Goal: Information Seeking & Learning: Learn about a topic

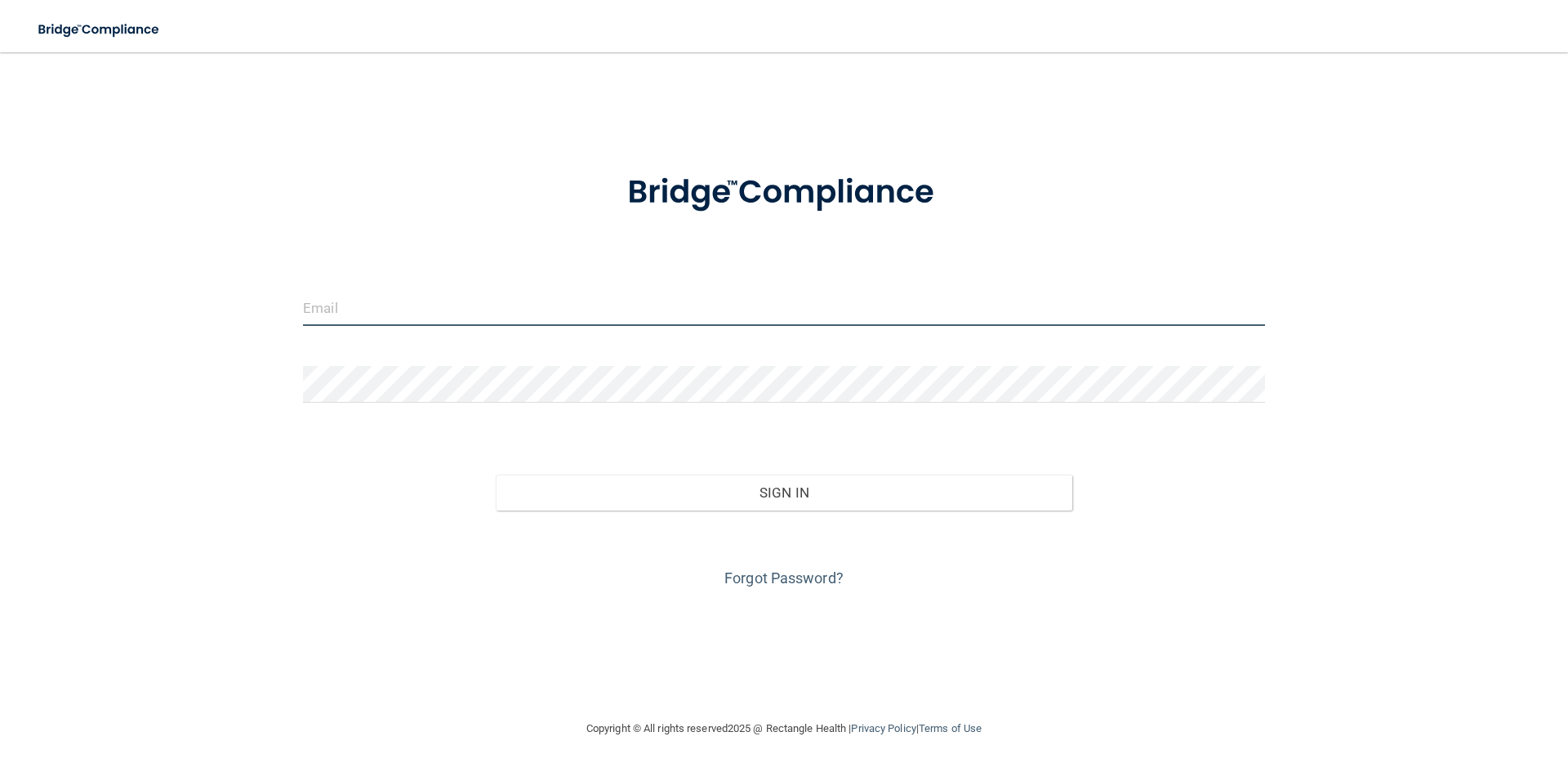
click at [332, 304] on input "email" at bounding box center [784, 307] width 962 height 36
type input "JOSIEJENNOELL@GMAIL.COM"
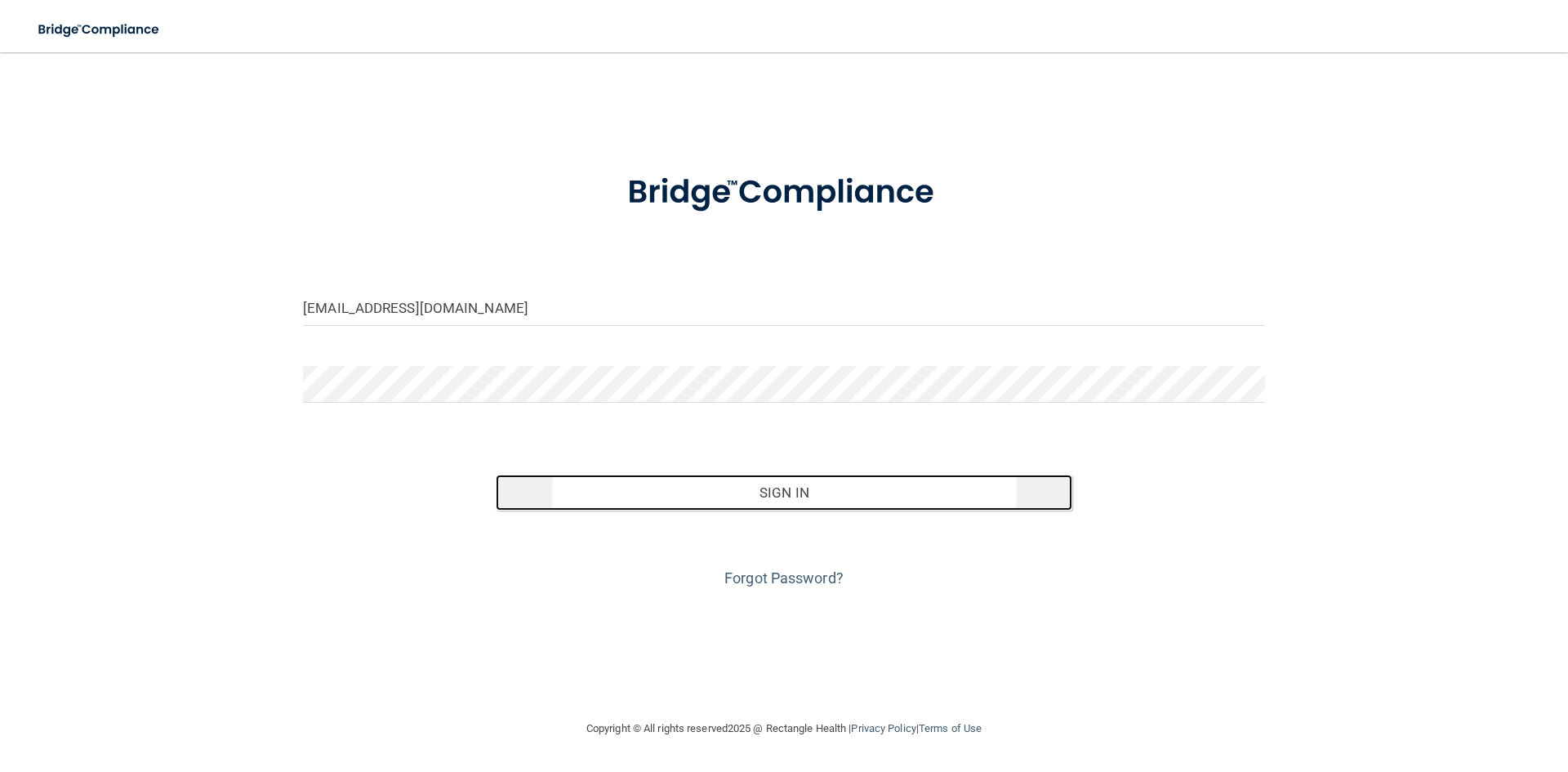
click at [693, 505] on button "Sign In" at bounding box center [784, 492] width 578 height 35
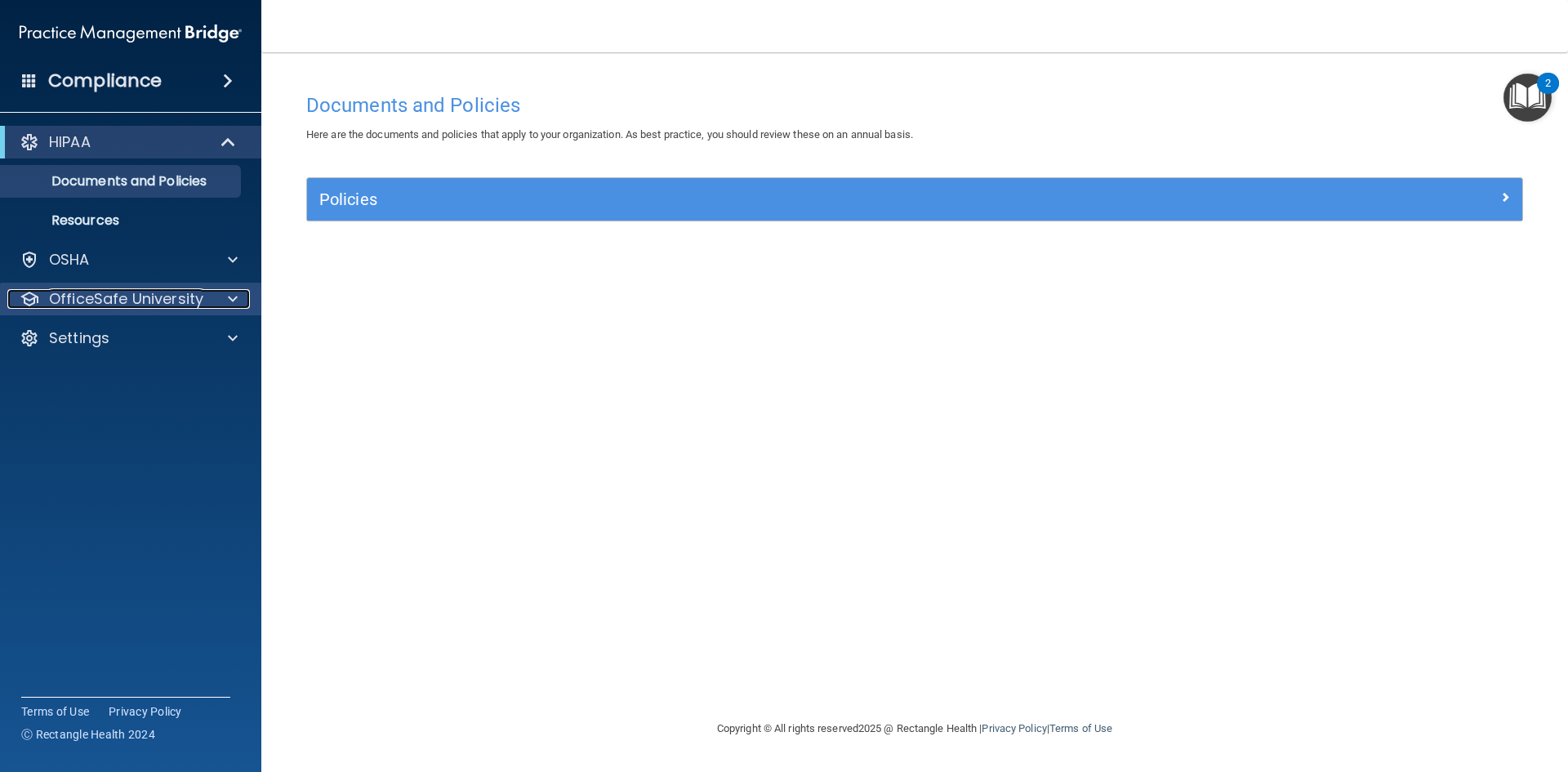
click at [193, 296] on p "OfficeSafe University" at bounding box center [126, 299] width 155 height 20
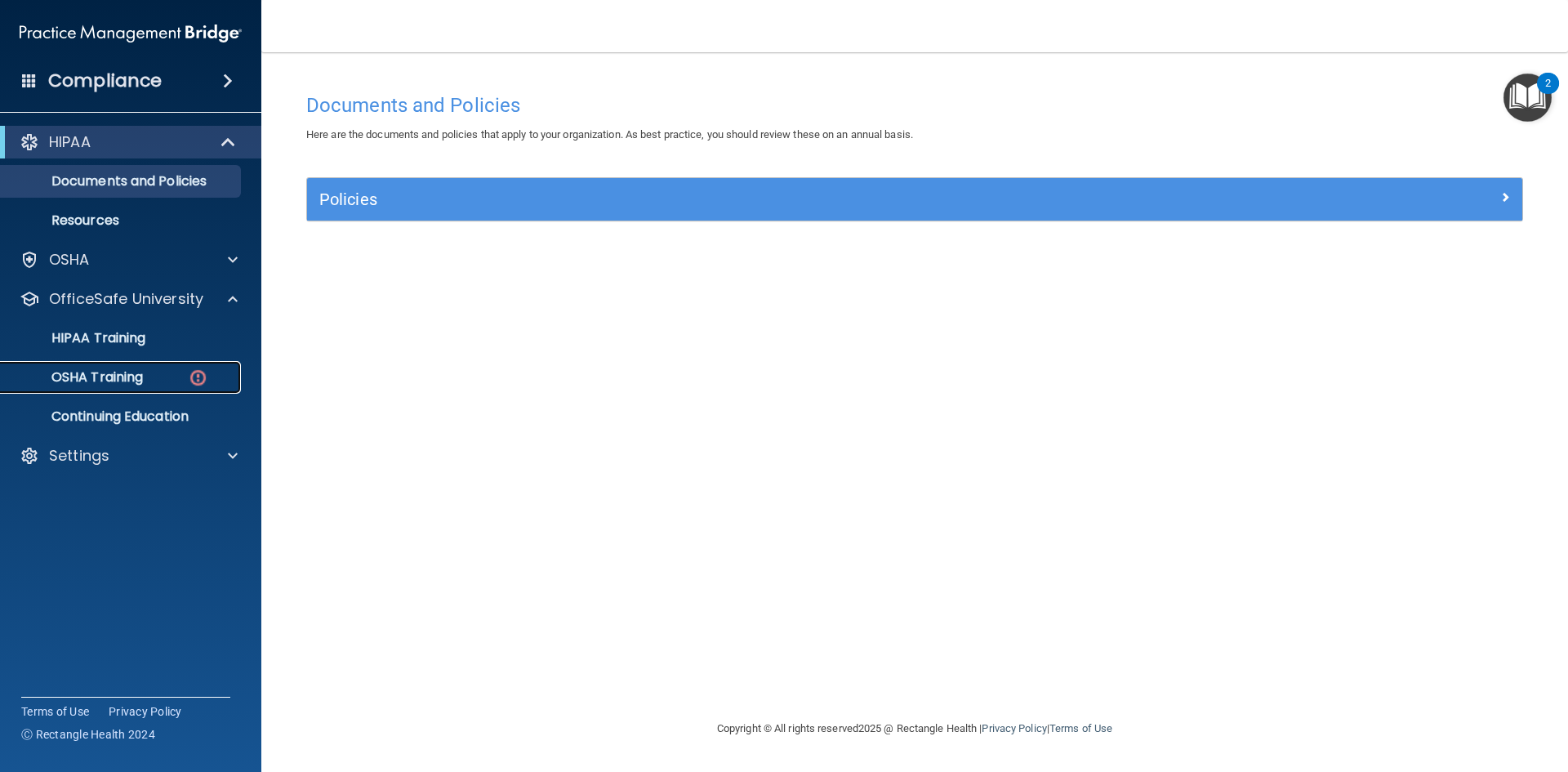
click at [143, 369] on p "OSHA Training" at bounding box center [77, 377] width 132 height 17
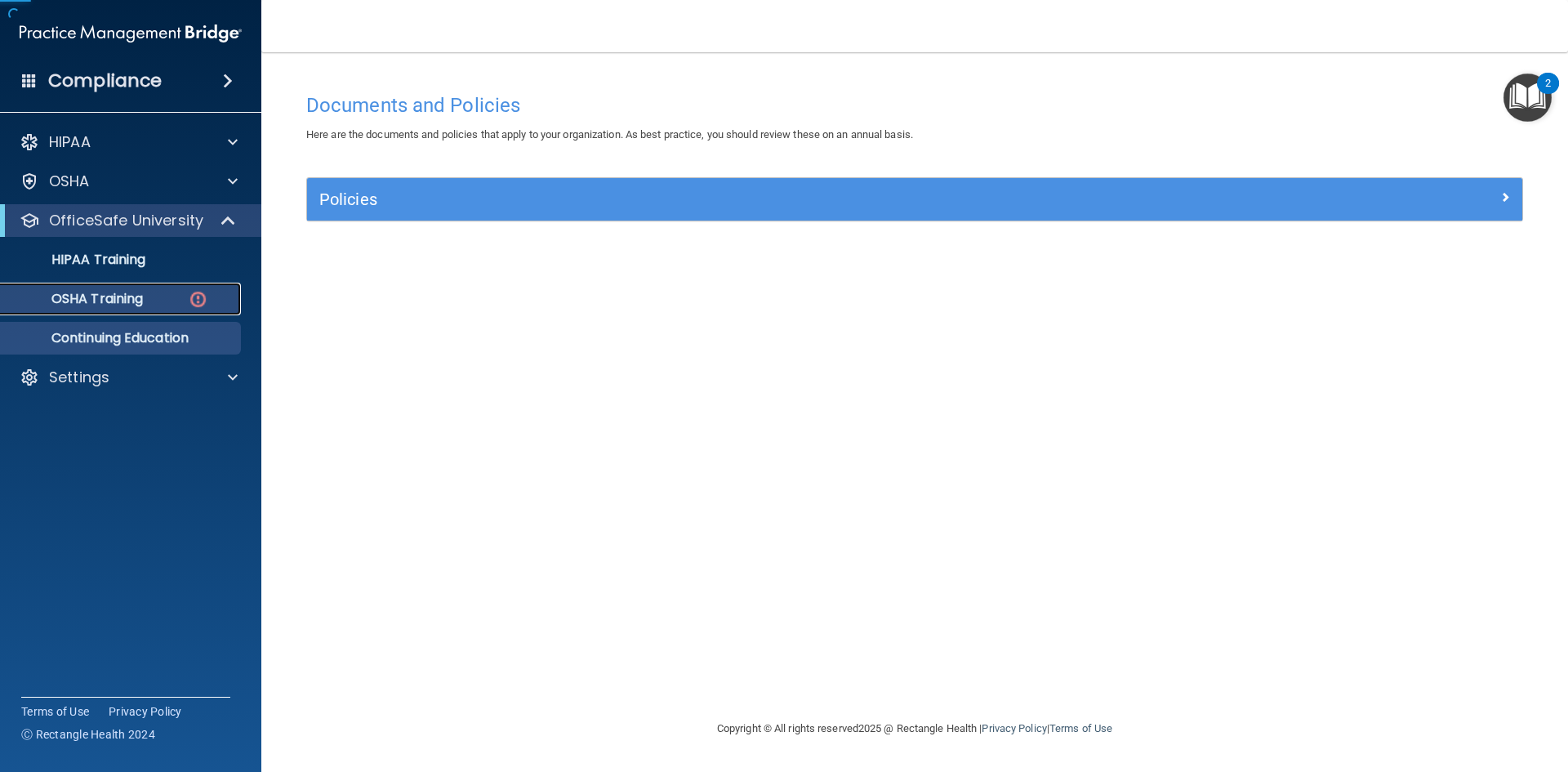
click at [144, 369] on div "HIPAA Documents and Policies Report an Incident Business Associates Emergency P…" at bounding box center [131, 263] width 262 height 288
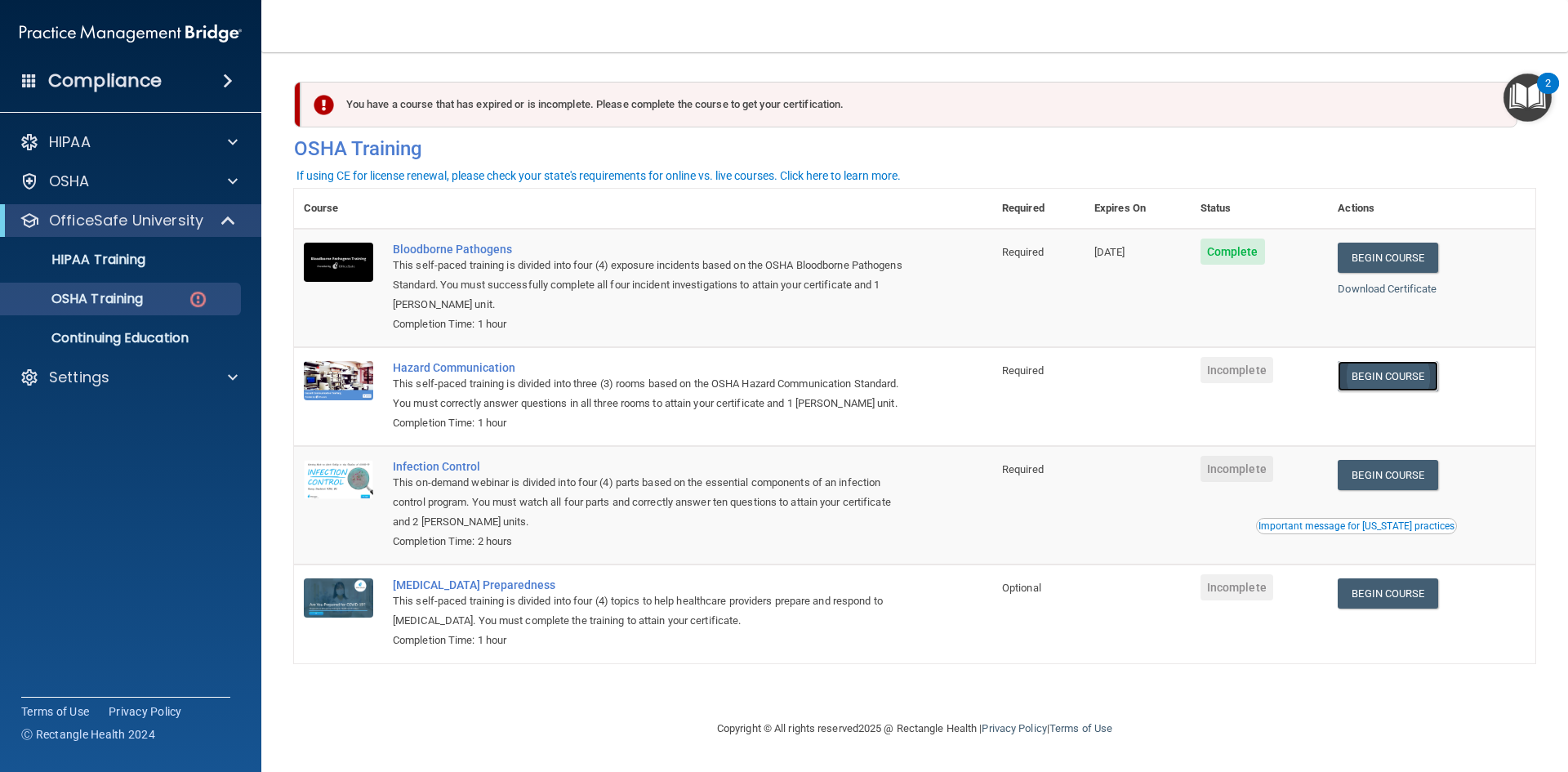
click at [1361, 372] on link "Begin Course" at bounding box center [1387, 376] width 100 height 31
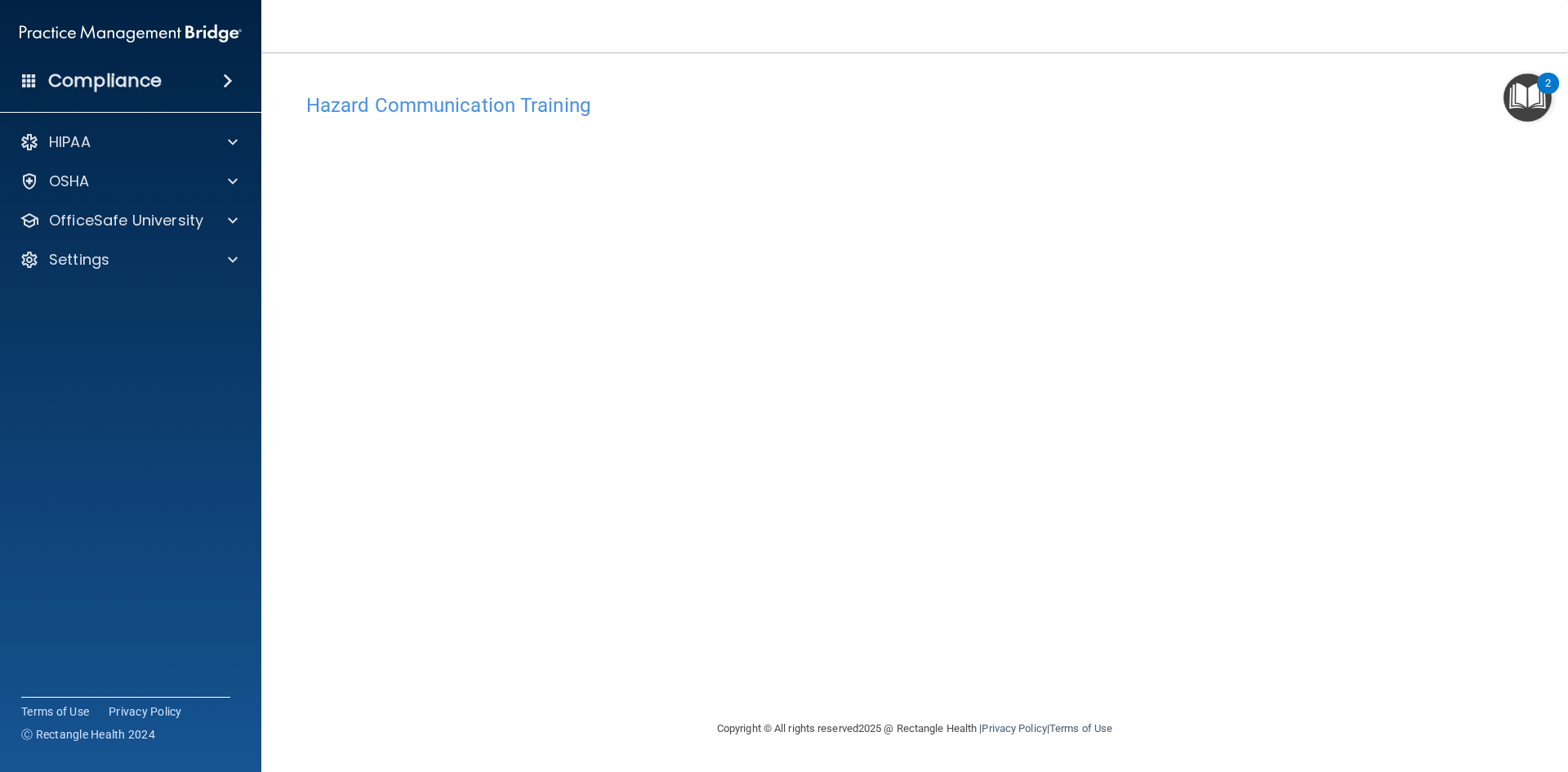
drag, startPoint x: 1295, startPoint y: 460, endPoint x: 1263, endPoint y: 481, distance: 38.3
click at [1295, 460] on div "Hazard Communication Training This course doesn’t expire until . Are you sure y…" at bounding box center [914, 401] width 1241 height 634
click at [118, 213] on p "OfficeSafe University" at bounding box center [126, 221] width 155 height 20
click at [128, 300] on p "OSHA Training" at bounding box center [77, 299] width 132 height 17
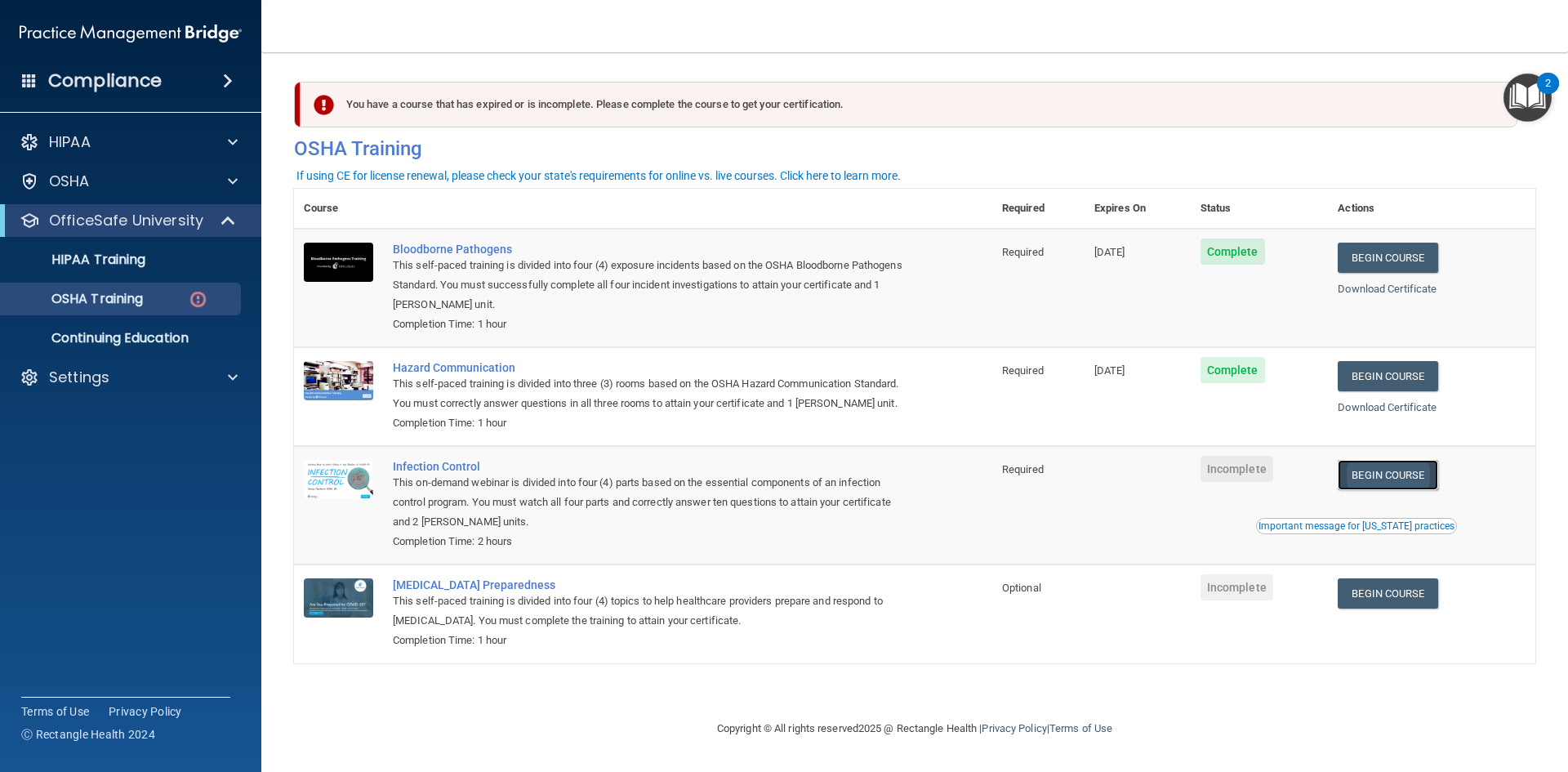
click at [1389, 475] on link "Begin Course" at bounding box center [1387, 474] width 100 height 31
click at [192, 301] on img at bounding box center [198, 299] width 21 height 21
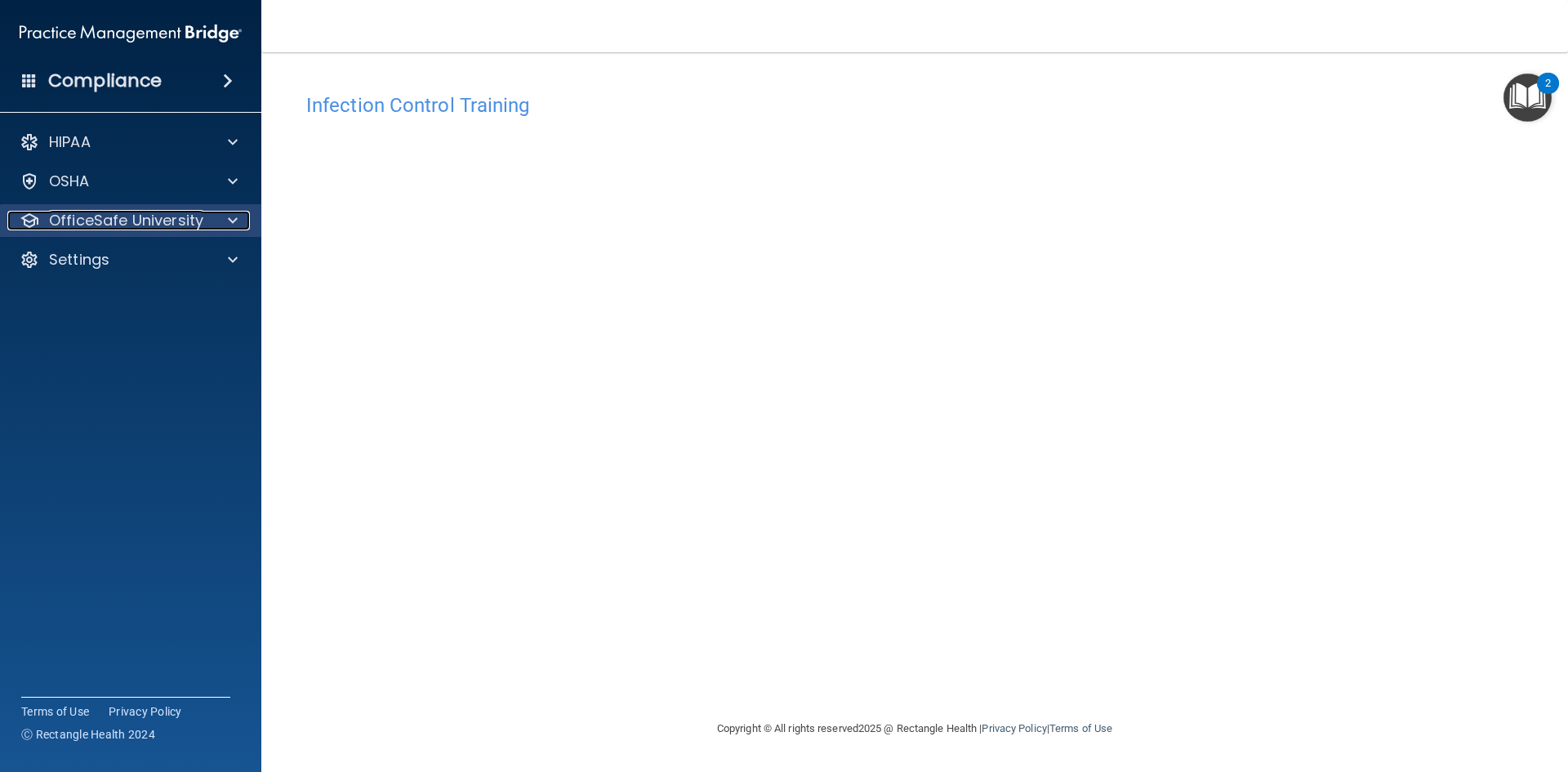
click at [223, 229] on div at bounding box center [230, 221] width 40 height 20
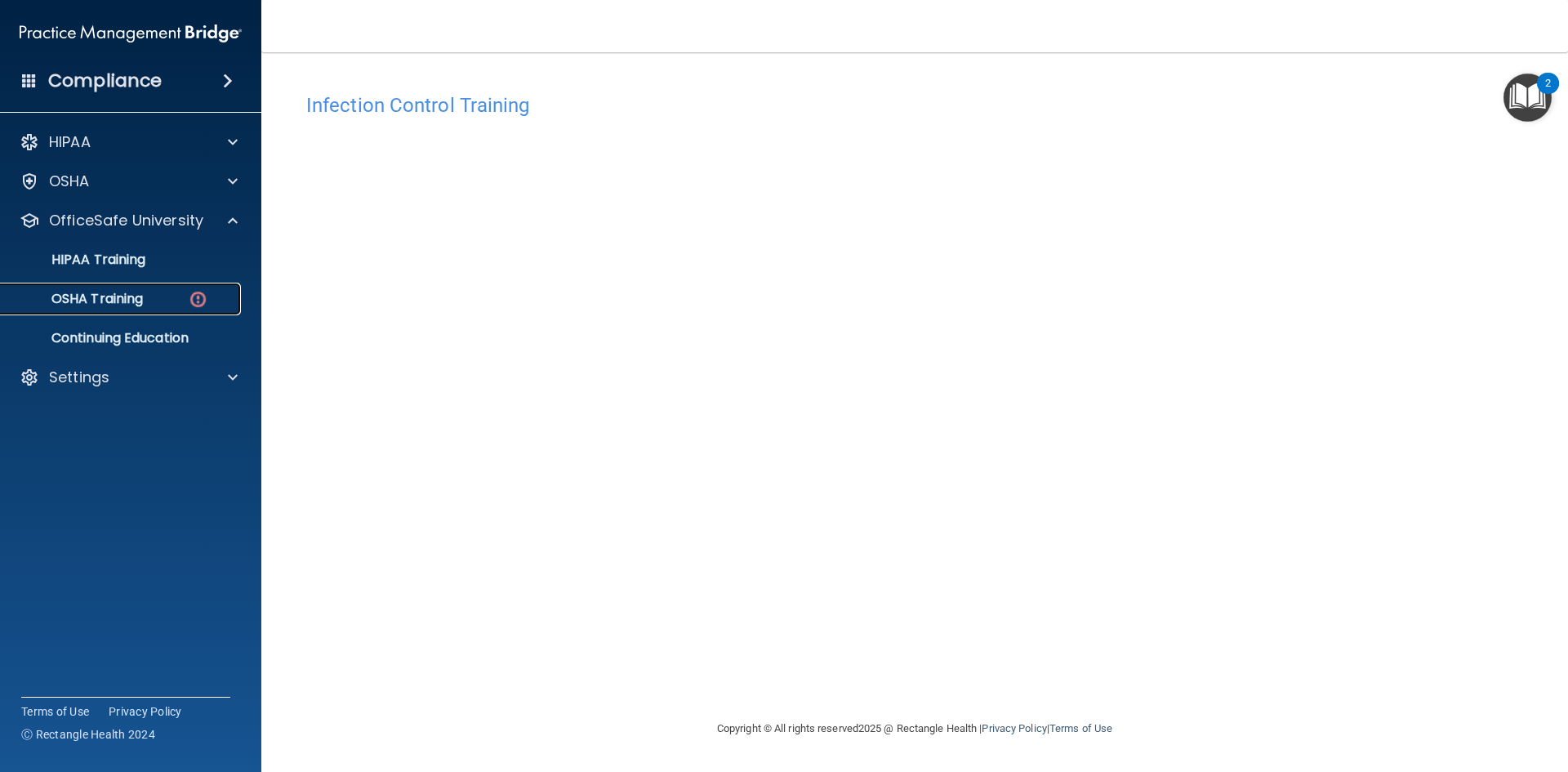
click at [215, 293] on div "OSHA Training" at bounding box center [122, 299] width 223 height 17
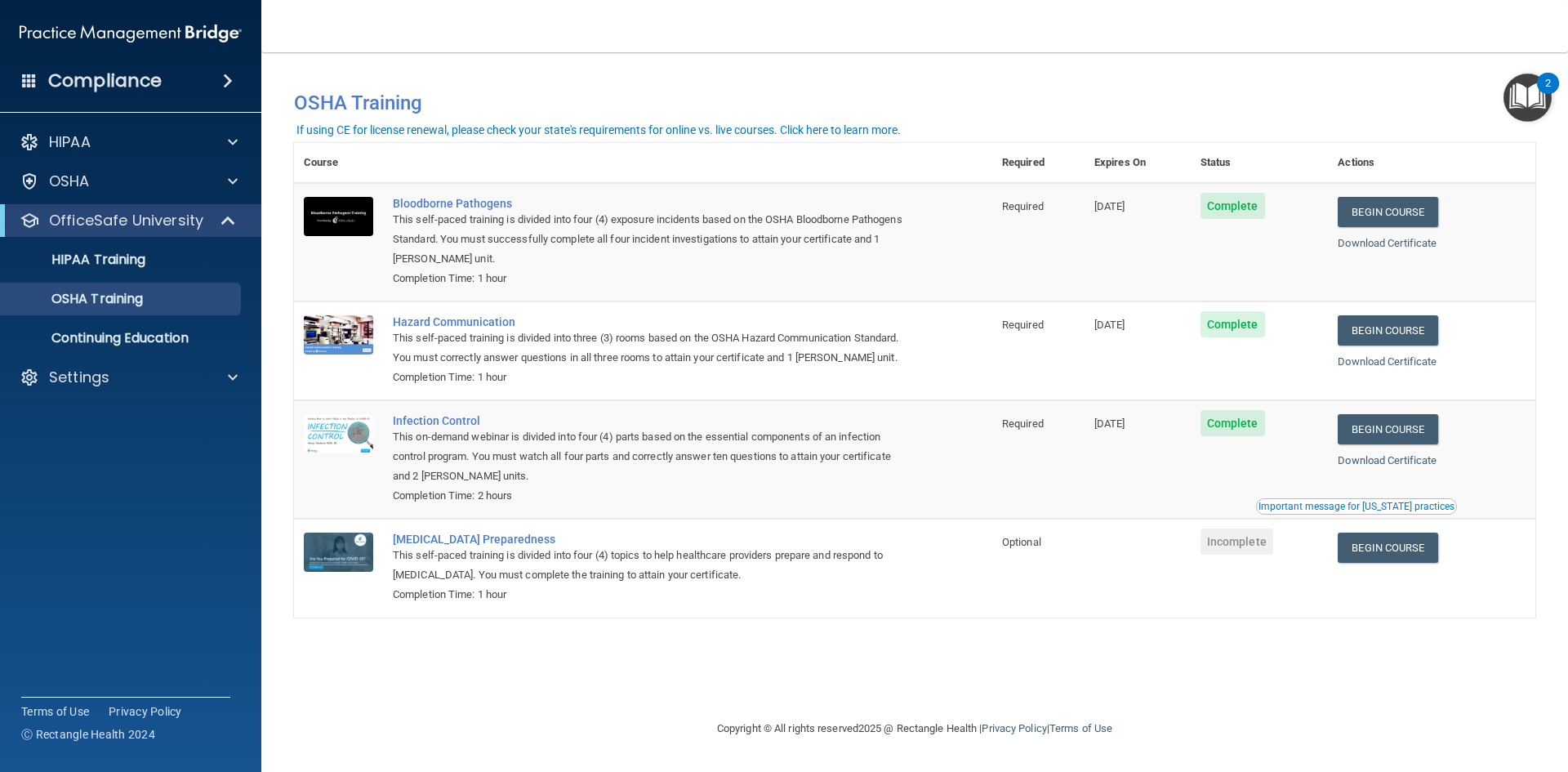
click at [993, 74] on div "You have a course that has expired or is incomplete. Please complete the course…" at bounding box center [915, 97] width 1265 height 55
click at [1325, 541] on td "Incomplete" at bounding box center [1260, 567] width 138 height 98
click at [1378, 555] on link "Begin Course" at bounding box center [1387, 547] width 100 height 31
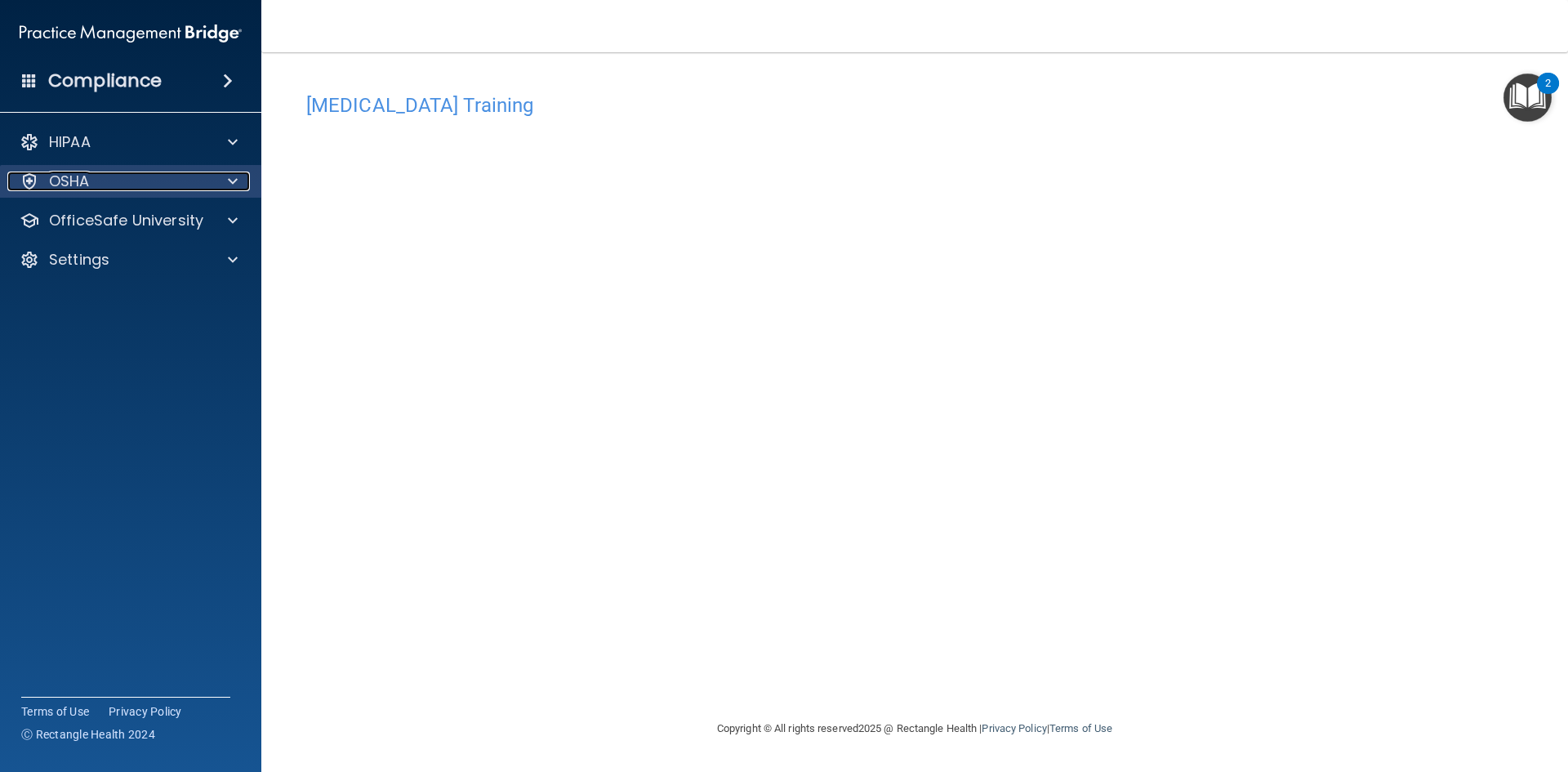
click at [224, 178] on div at bounding box center [230, 181] width 40 height 20
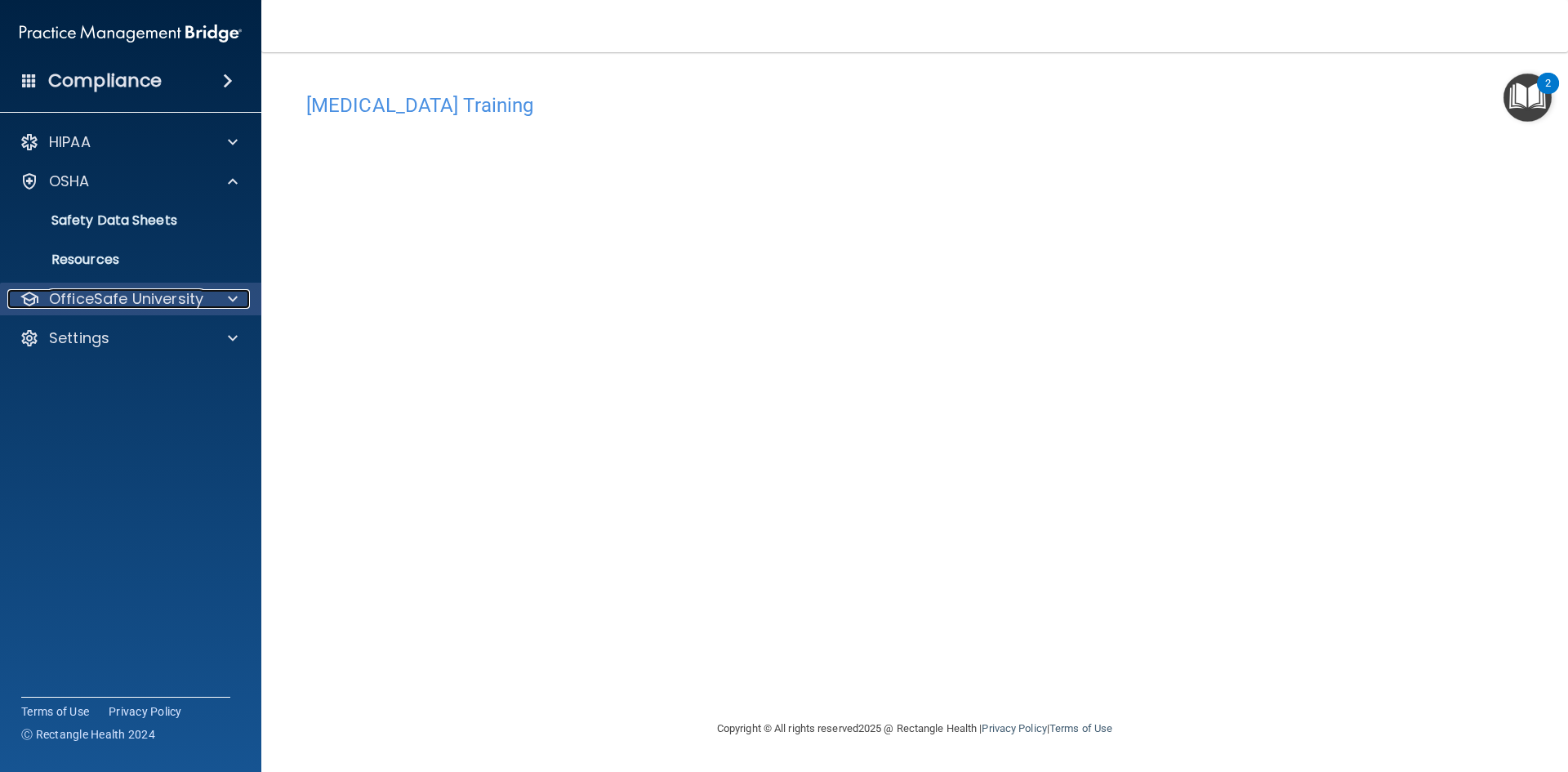
click at [182, 302] on p "OfficeSafe University" at bounding box center [126, 299] width 155 height 20
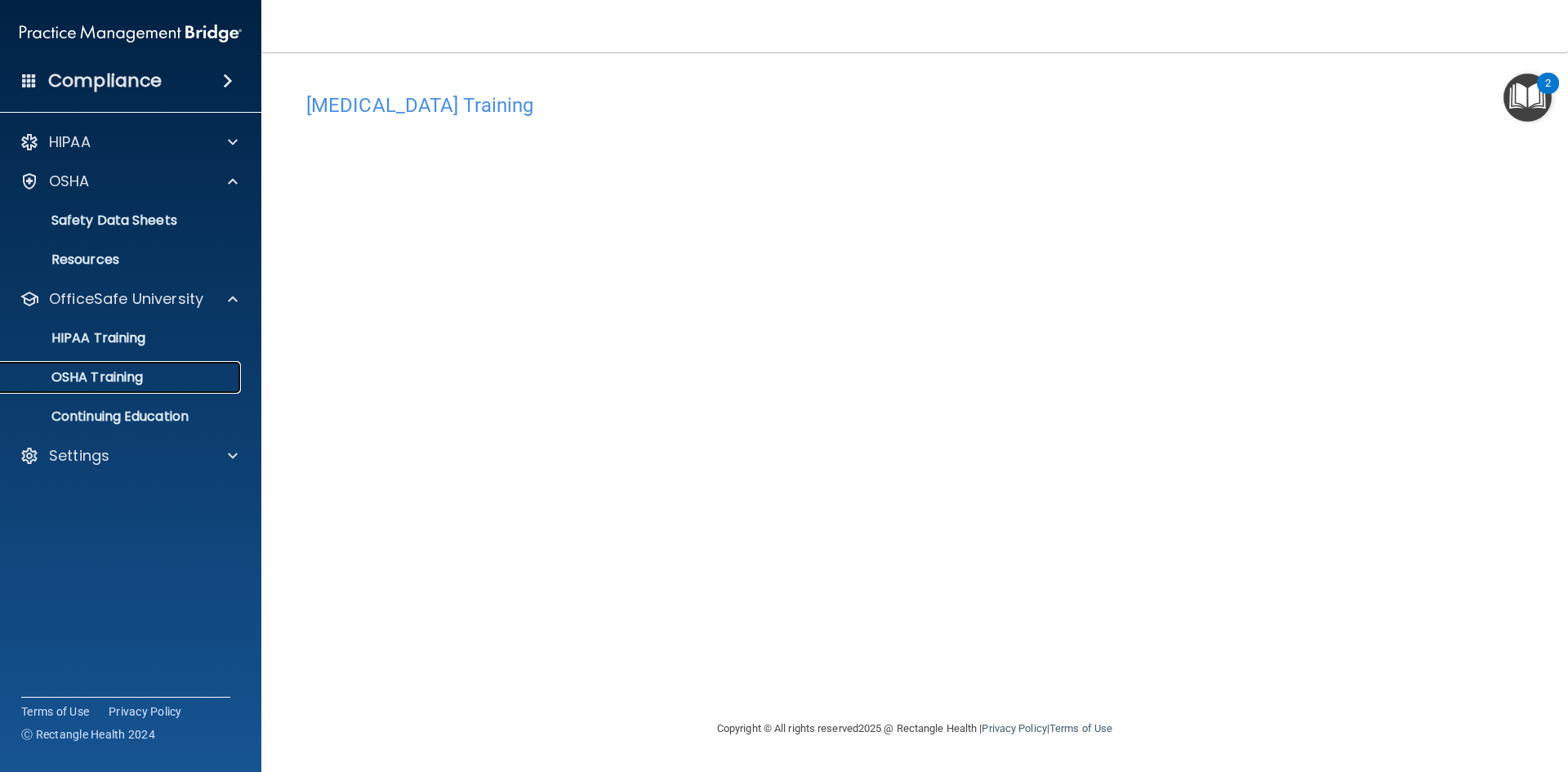
click at [152, 374] on div "OSHA Training" at bounding box center [122, 377] width 223 height 17
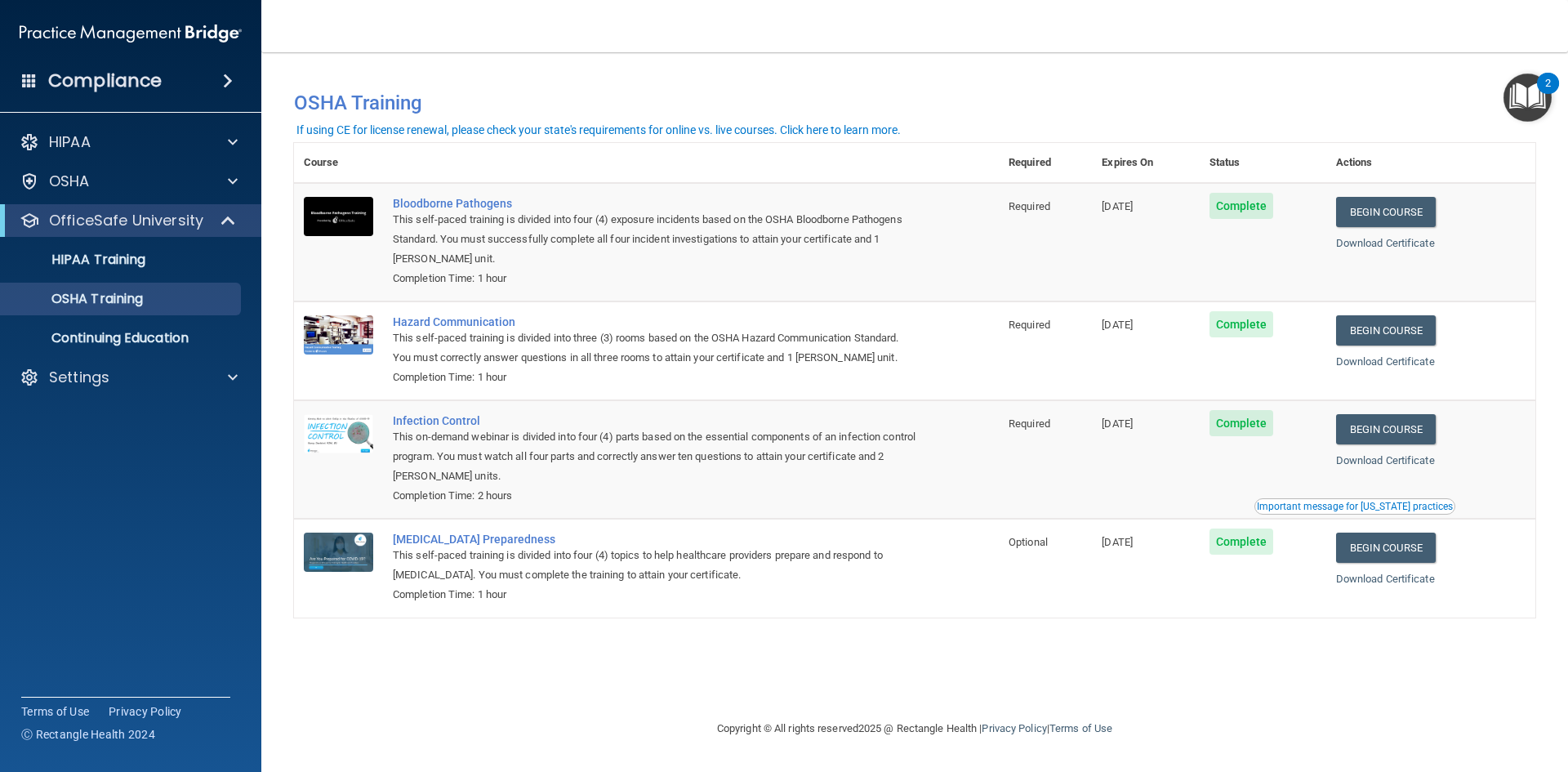
click at [962, 612] on td "[MEDICAL_DATA] Preparedness This self-paced training is divided into four (4) t…" at bounding box center [691, 567] width 616 height 98
click at [223, 227] on span at bounding box center [230, 221] width 14 height 20
